Goal: Task Accomplishment & Management: Use online tool/utility

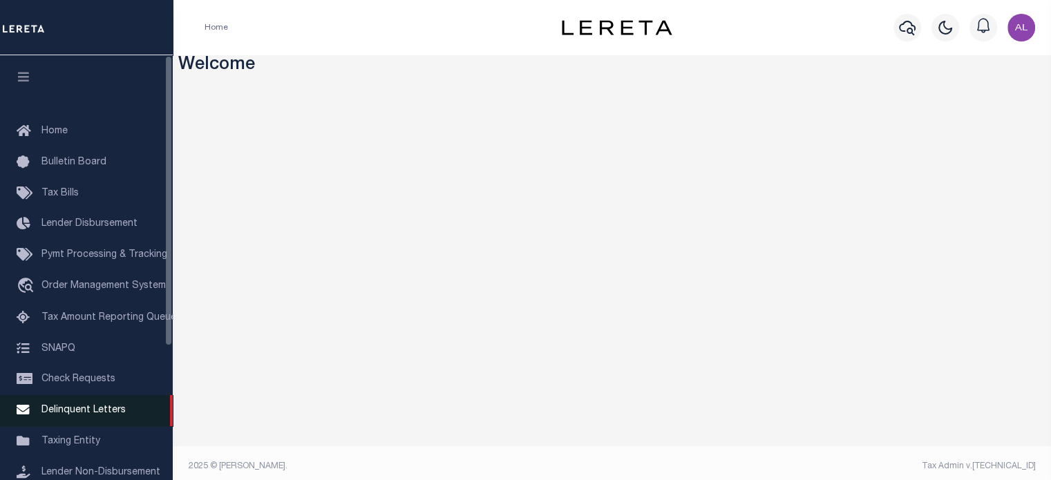
scroll to position [195, 0]
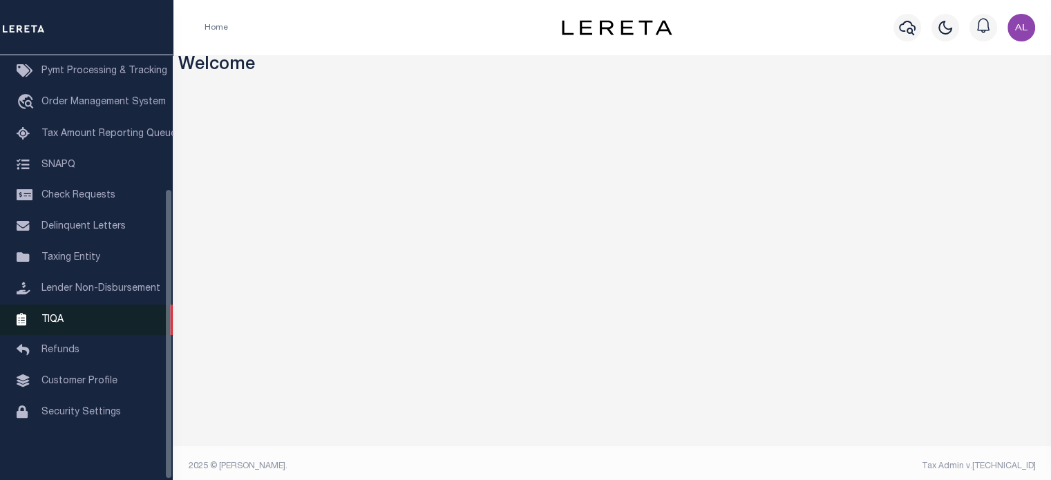
click at [85, 312] on link "TIQA" at bounding box center [86, 320] width 173 height 31
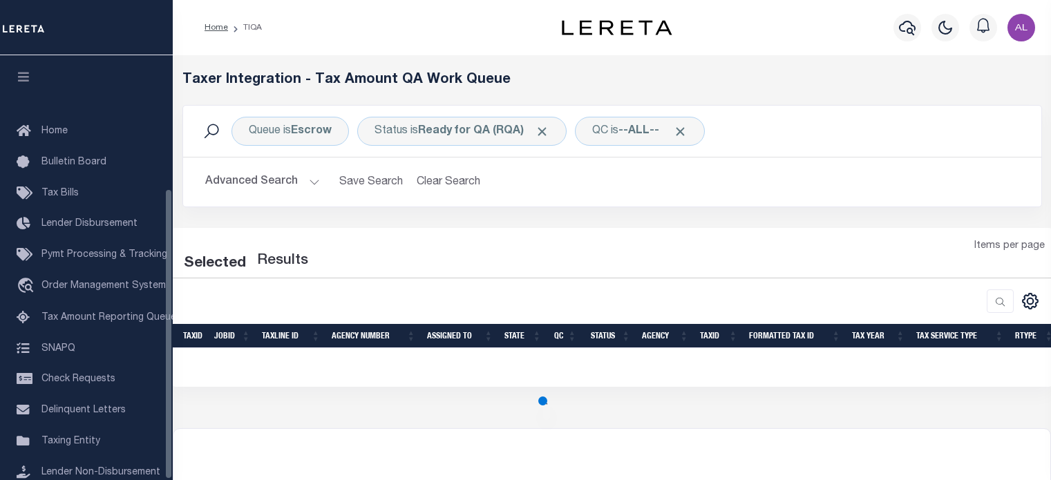
select select "200"
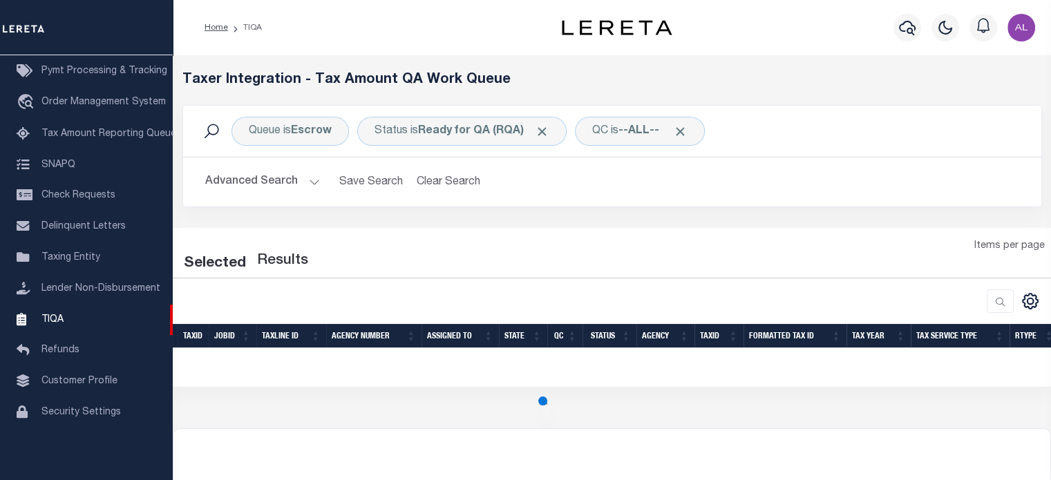
select select "200"
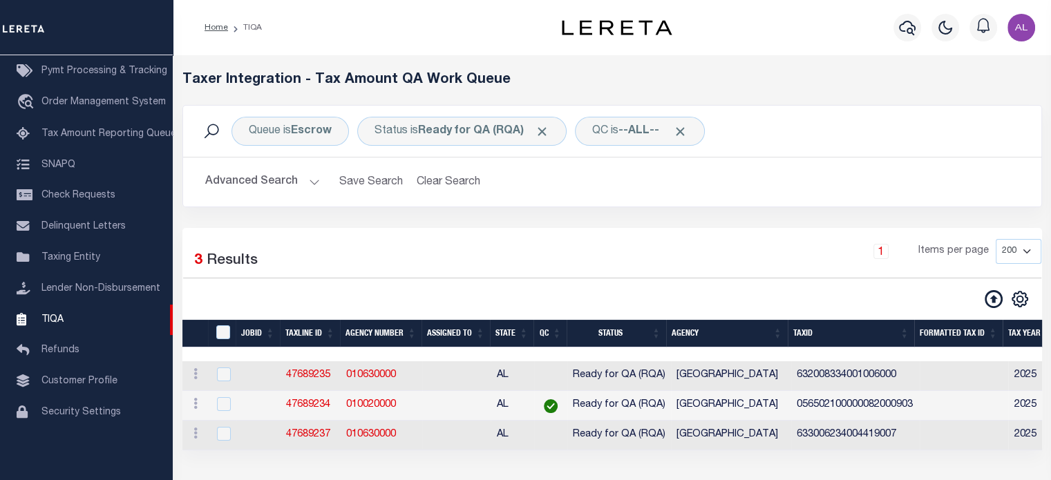
click at [980, 301] on button at bounding box center [993, 298] width 30 height 19
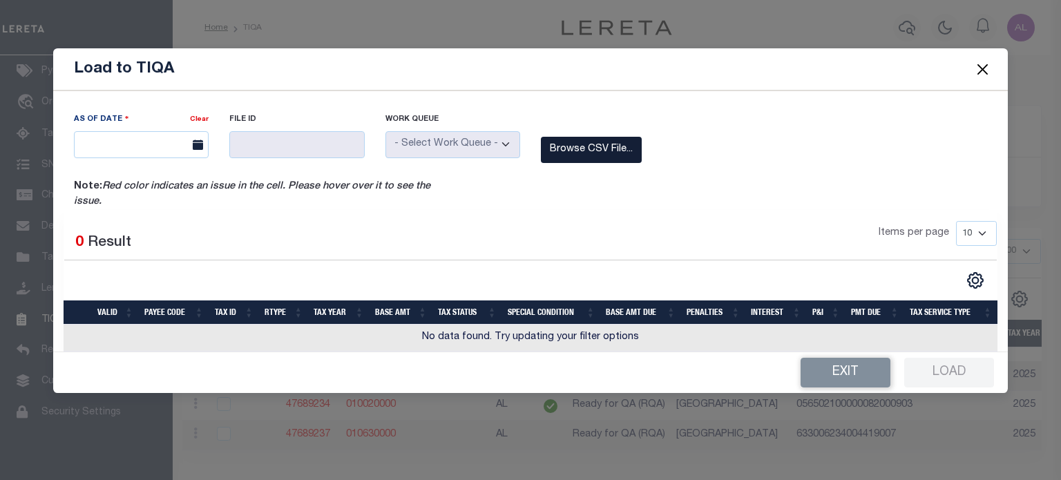
click at [610, 146] on label "Browse CSV File..." at bounding box center [591, 150] width 101 height 27
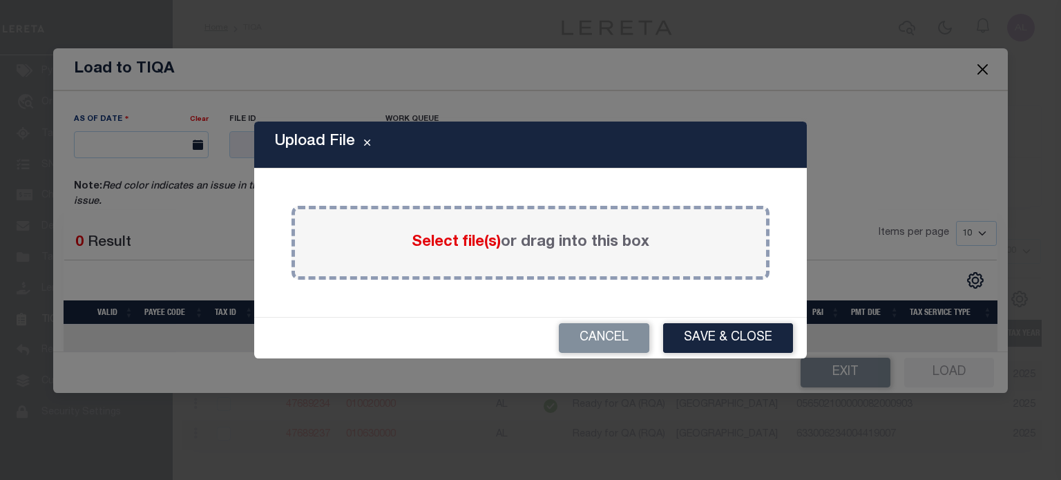
click at [466, 249] on span "Select file(s)" at bounding box center [456, 242] width 89 height 15
click at [0, 0] on input "Select file(s) or drag into this box" at bounding box center [0, 0] width 0 height 0
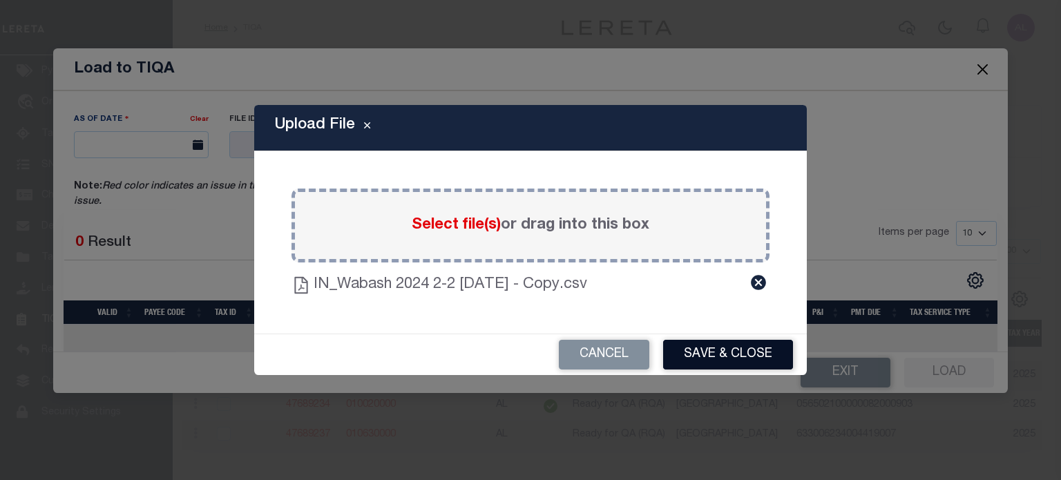
click at [727, 355] on button "Save & Close" at bounding box center [728, 355] width 130 height 30
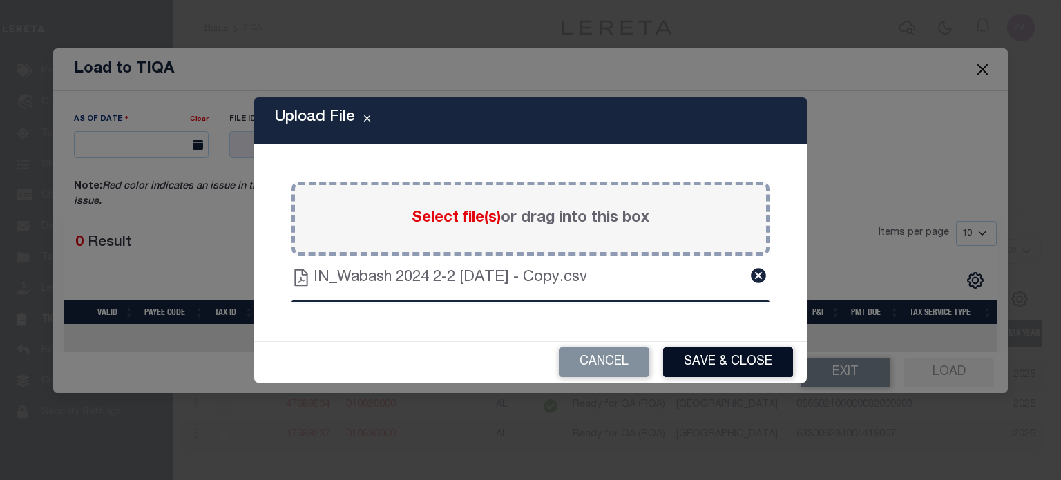
click at [729, 358] on button "Save & Close" at bounding box center [728, 362] width 130 height 30
click at [732, 352] on button "Save & Close" at bounding box center [728, 362] width 130 height 30
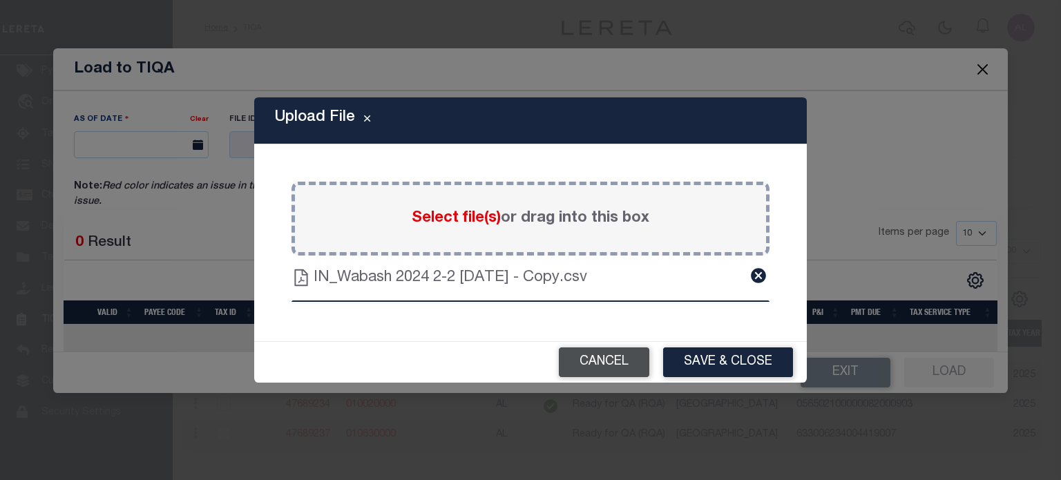
click at [633, 361] on button "Cancel" at bounding box center [604, 362] width 90 height 30
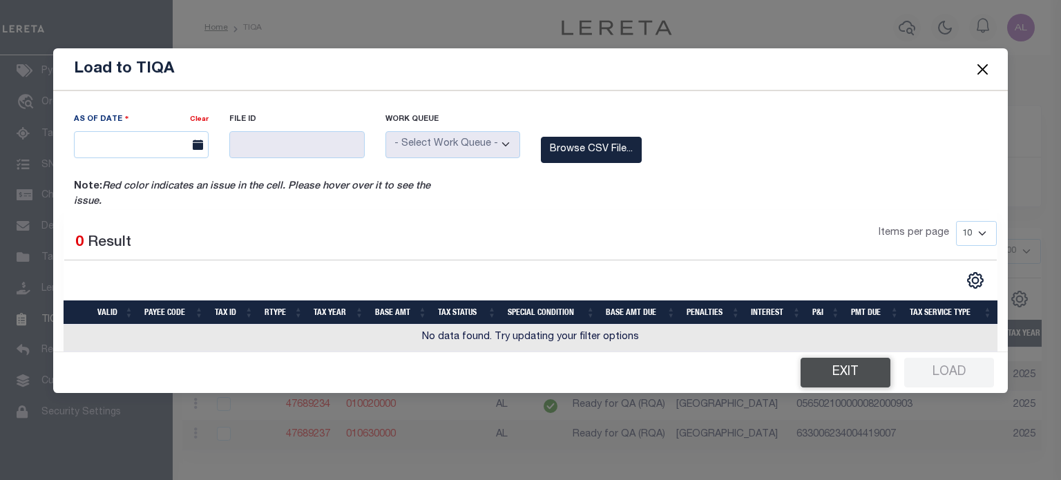
click at [846, 364] on button "Exit" at bounding box center [846, 373] width 90 height 30
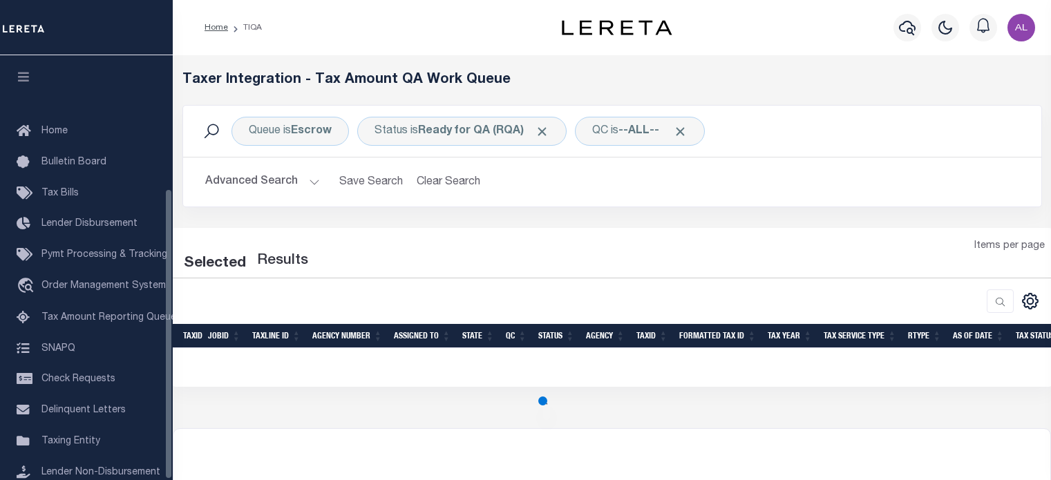
select select "200"
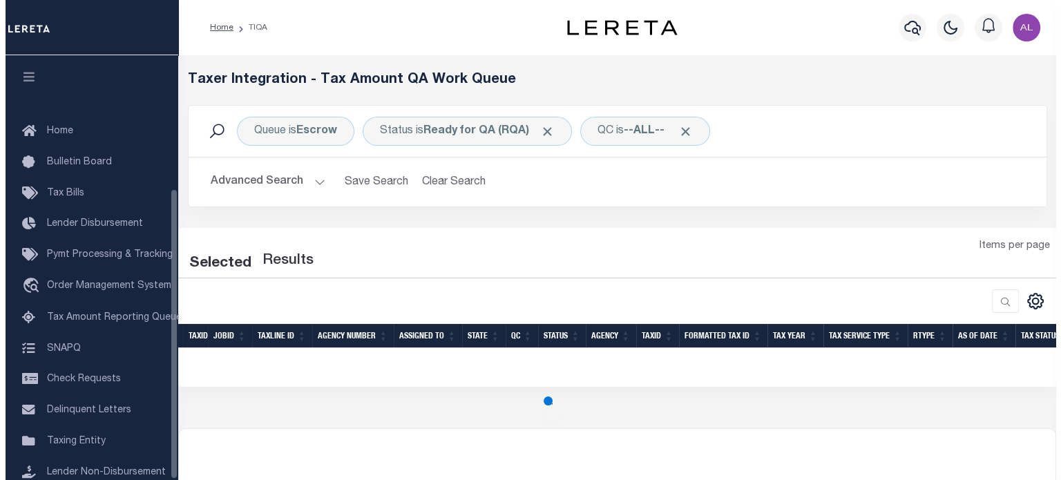
scroll to position [195, 0]
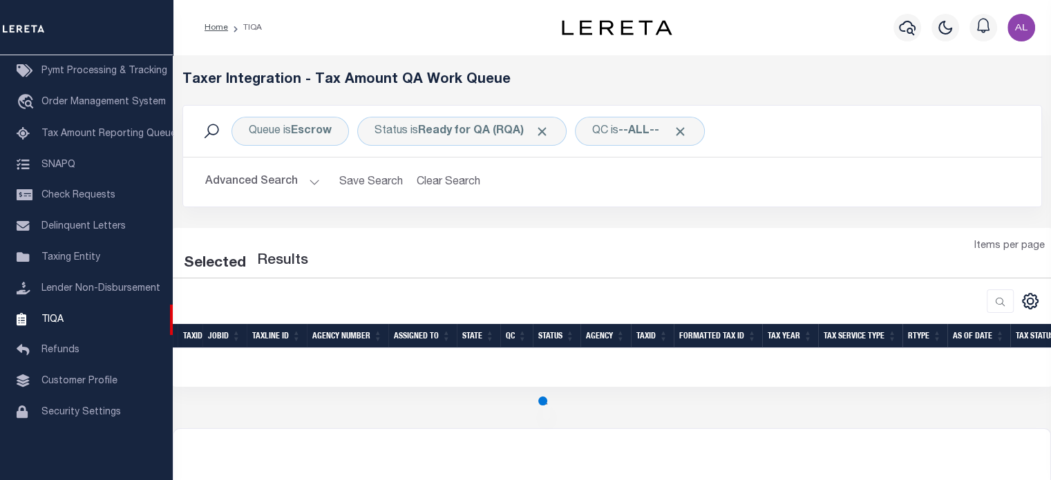
select select "200"
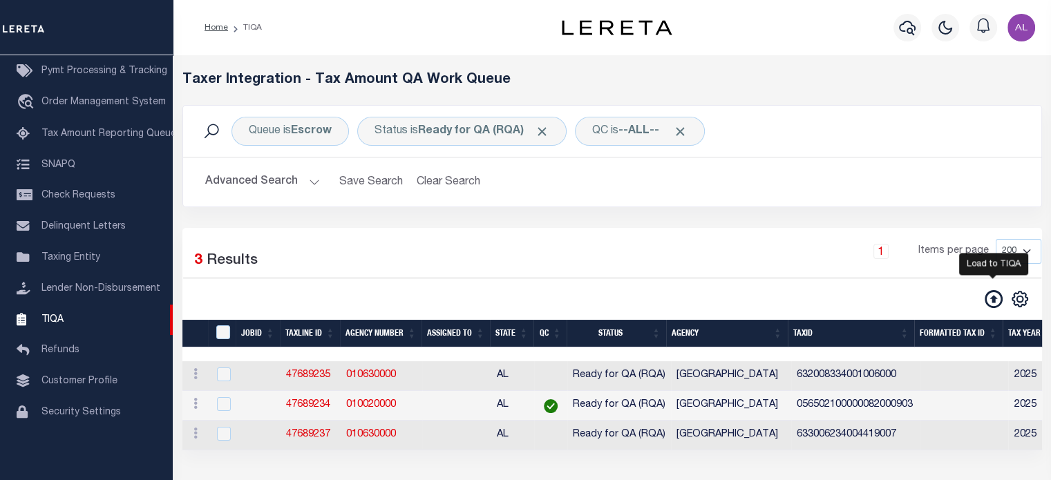
click at [993, 293] on icon at bounding box center [993, 299] width 18 height 18
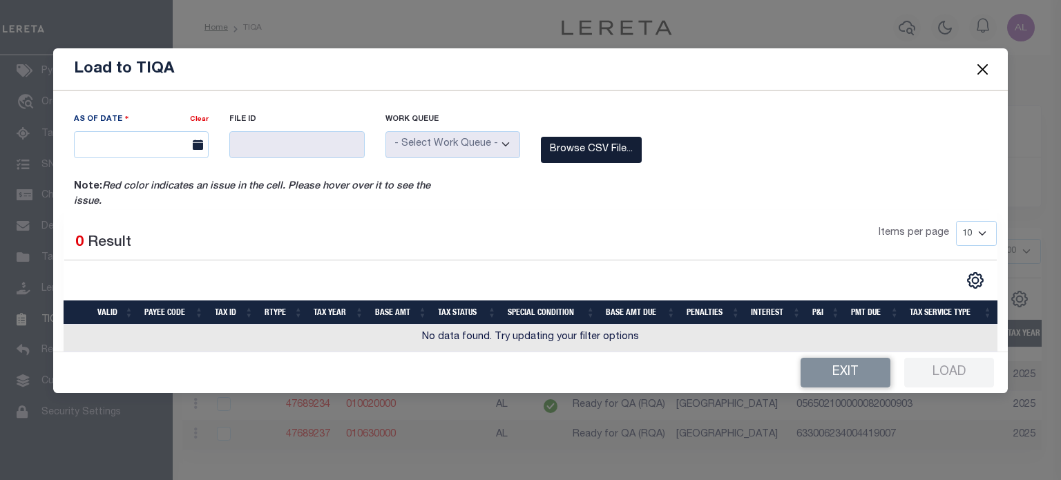
click at [602, 140] on label "Browse CSV File..." at bounding box center [591, 150] width 101 height 27
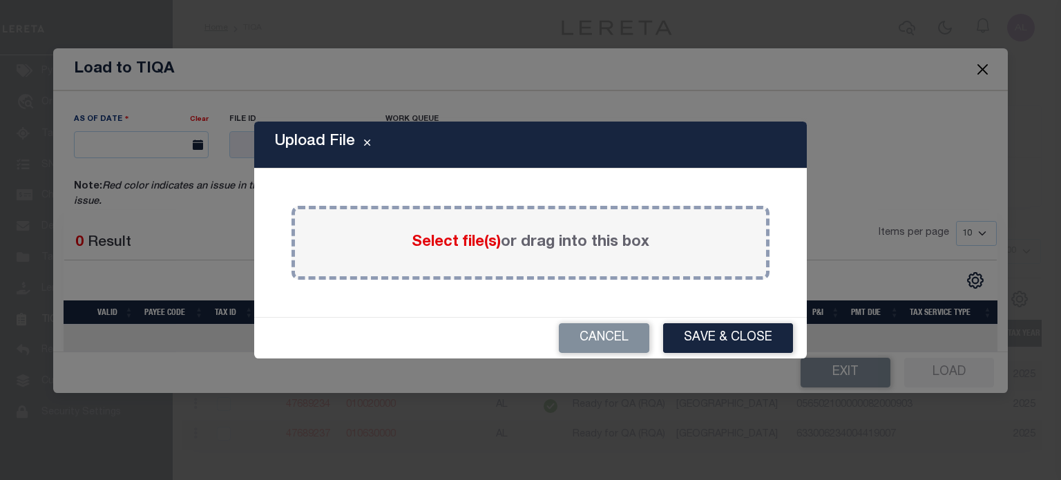
click at [450, 244] on span "Select file(s)" at bounding box center [456, 242] width 89 height 15
click at [0, 0] on input "Select file(s) or drag into this box" at bounding box center [0, 0] width 0 height 0
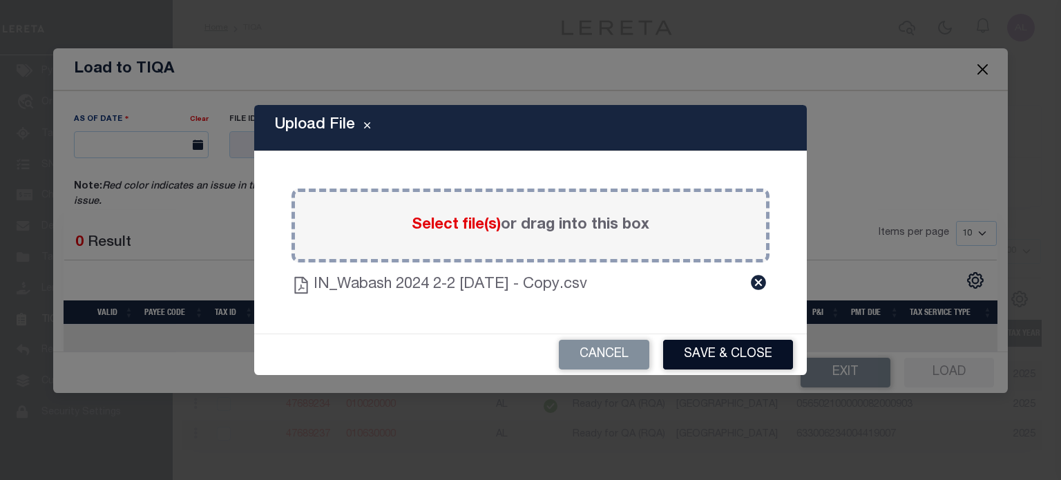
click at [736, 353] on button "Save & Close" at bounding box center [728, 355] width 130 height 30
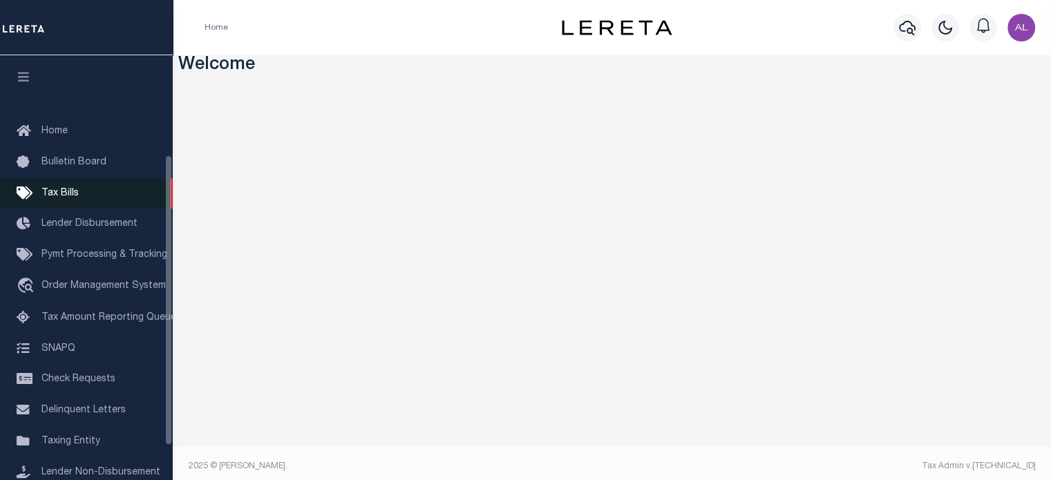
scroll to position [195, 0]
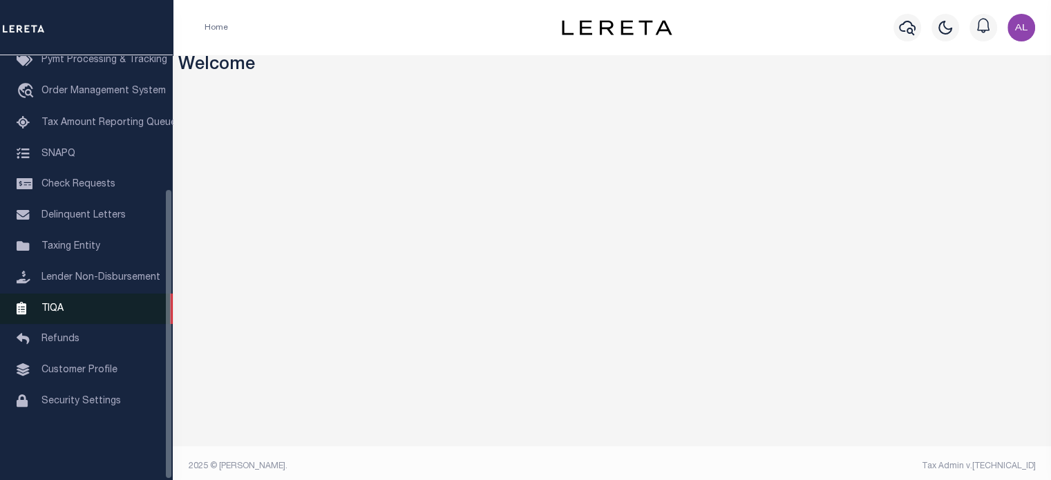
click at [95, 323] on link "TIQA" at bounding box center [86, 309] width 173 height 31
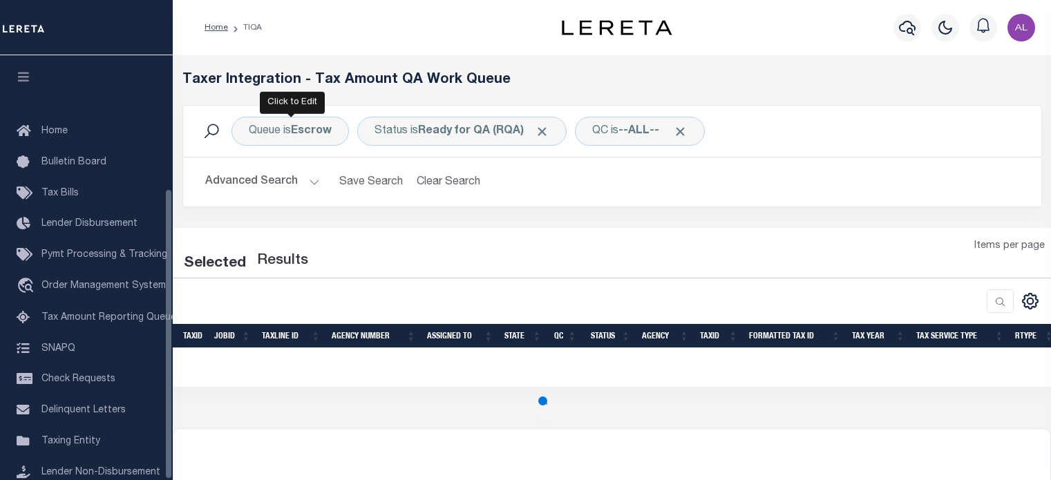
select select "200"
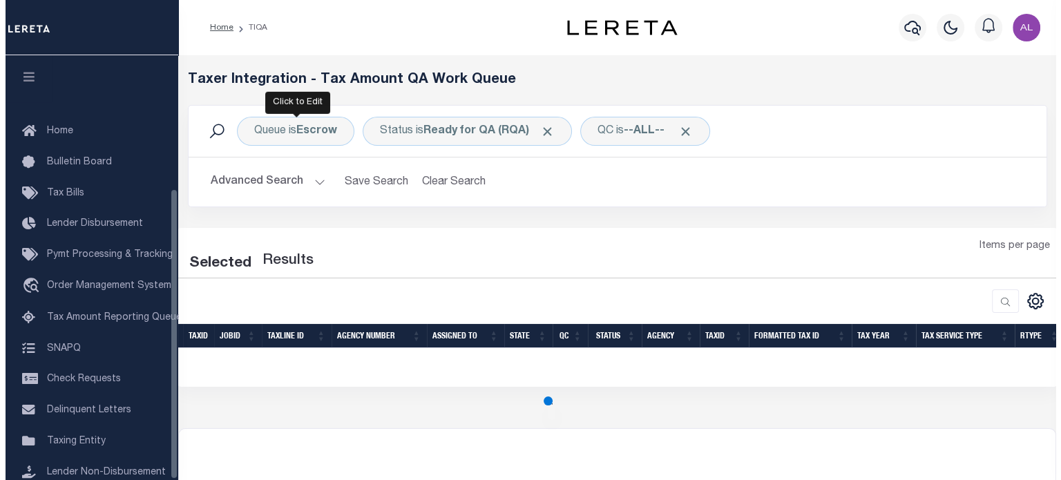
scroll to position [195, 0]
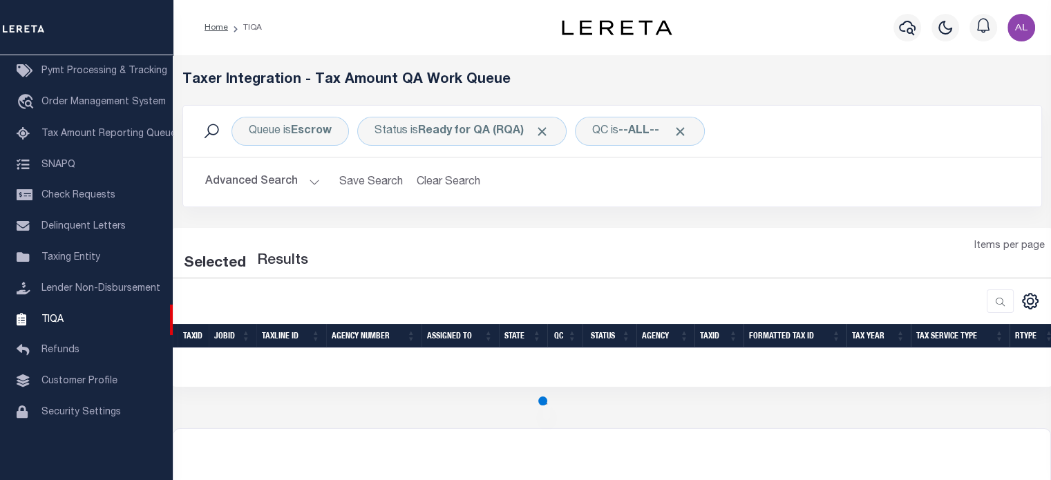
select select "200"
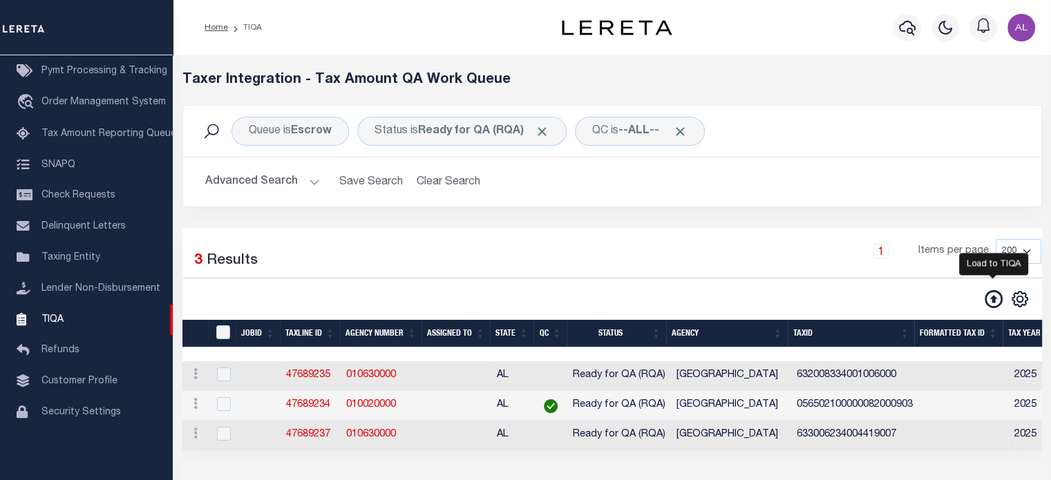
click at [991, 299] on icon at bounding box center [993, 299] width 18 height 18
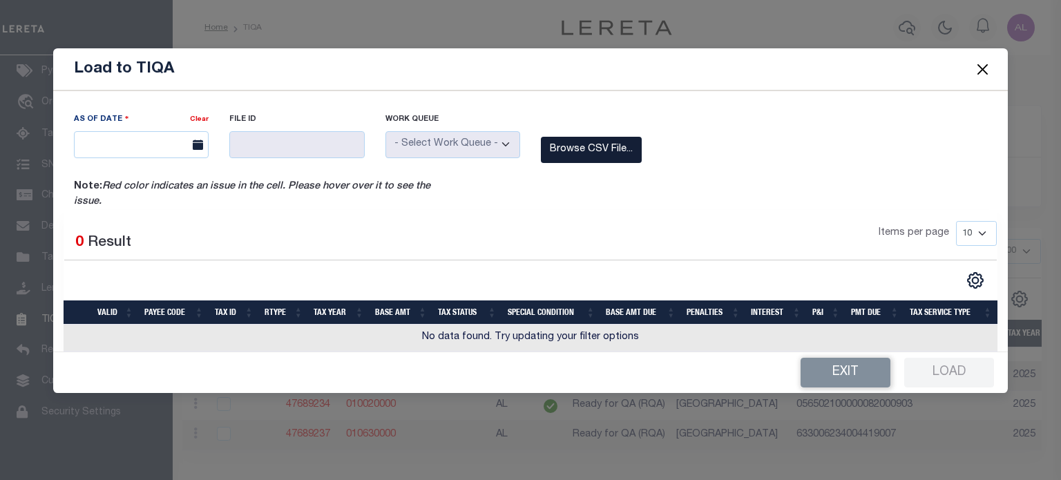
click at [603, 148] on label "Browse CSV File..." at bounding box center [591, 150] width 101 height 27
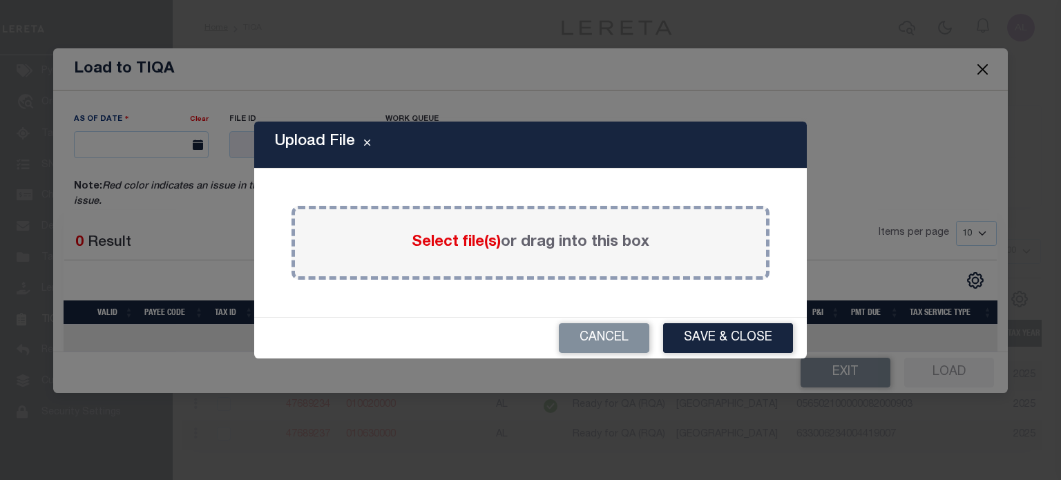
click at [450, 235] on span "Select file(s)" at bounding box center [456, 242] width 89 height 15
click at [0, 0] on input "Select file(s) or drag into this box" at bounding box center [0, 0] width 0 height 0
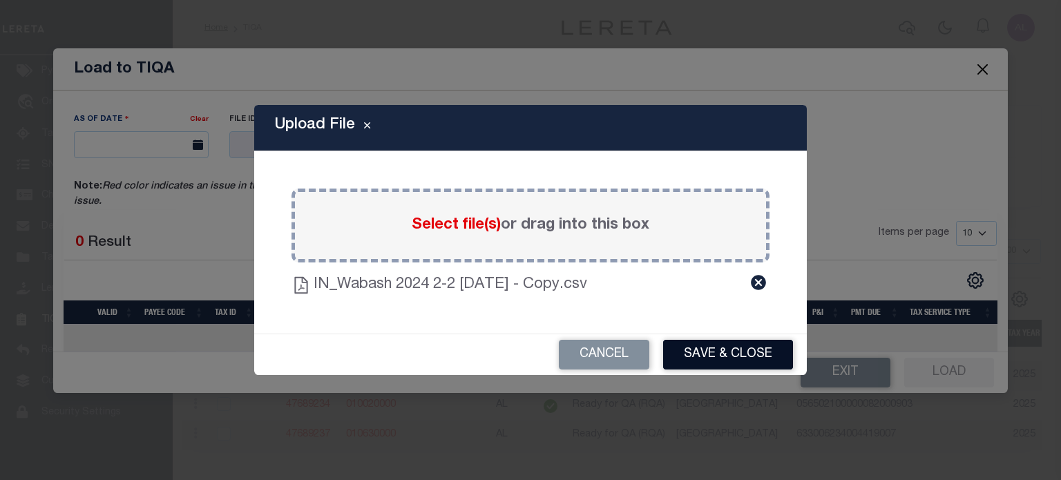
click at [718, 344] on button "Save & Close" at bounding box center [728, 355] width 130 height 30
